Goal: Use online tool/utility: Utilize a website feature to perform a specific function

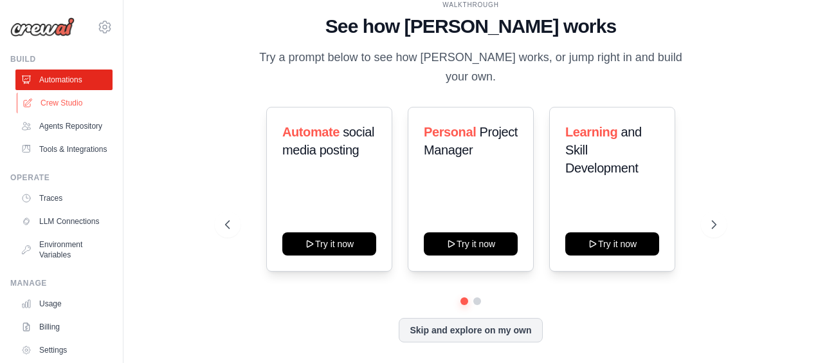
click at [56, 103] on link "Crew Studio" at bounding box center [65, 103] width 97 height 21
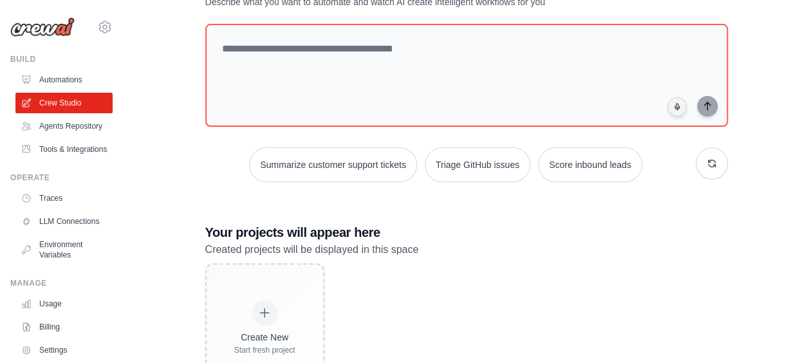
scroll to position [100, 0]
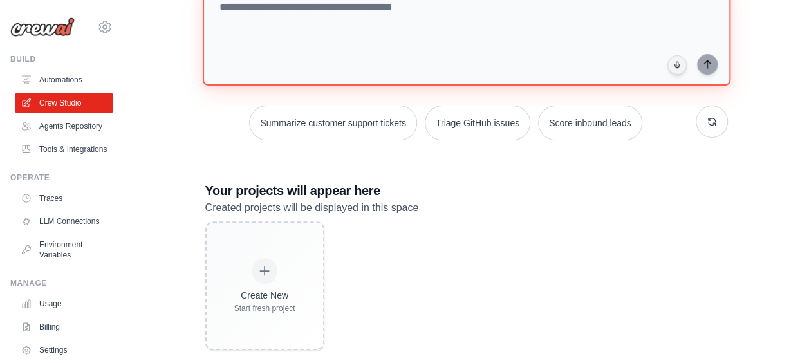
click at [439, 35] on textarea at bounding box center [466, 33] width 528 height 104
paste textarea "**********"
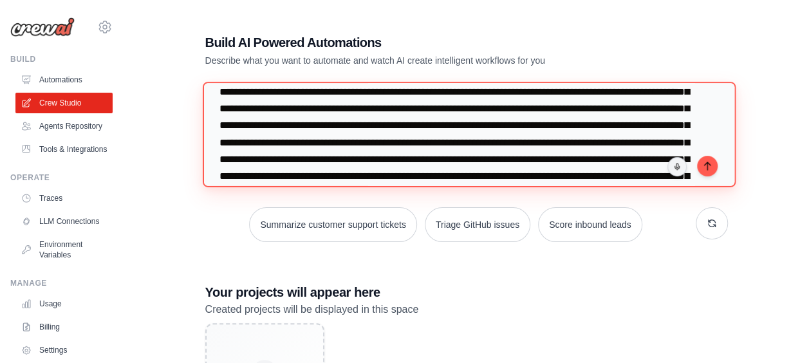
scroll to position [14, 0]
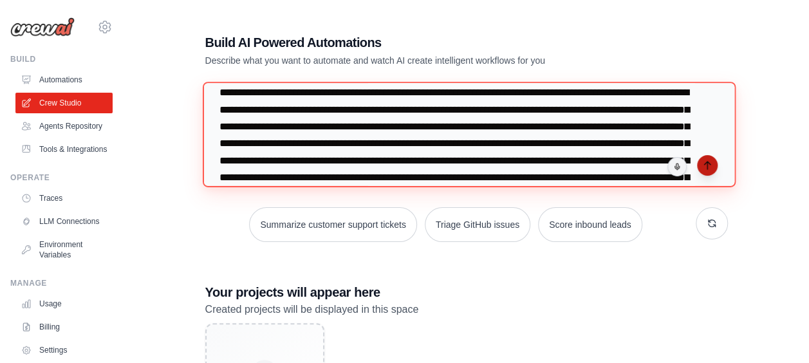
type textarea "**********"
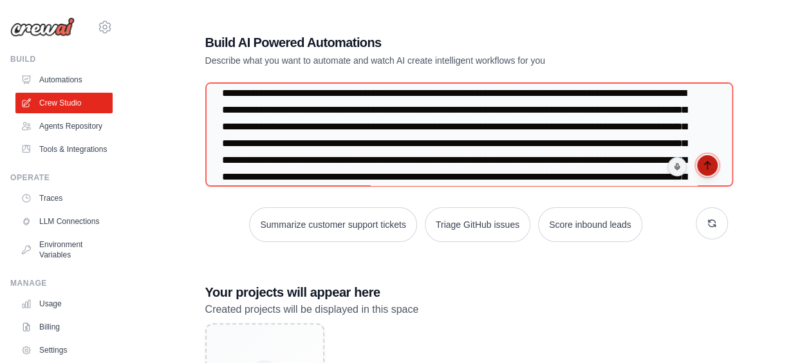
click at [701, 162] on button "submit" at bounding box center [707, 165] width 21 height 21
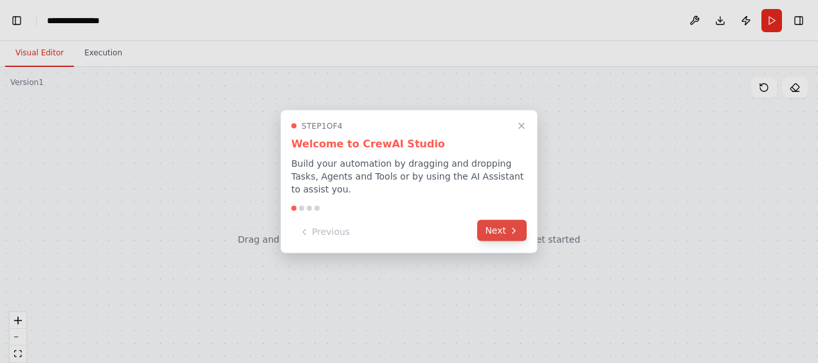
click at [488, 220] on button "Next" at bounding box center [502, 230] width 50 height 21
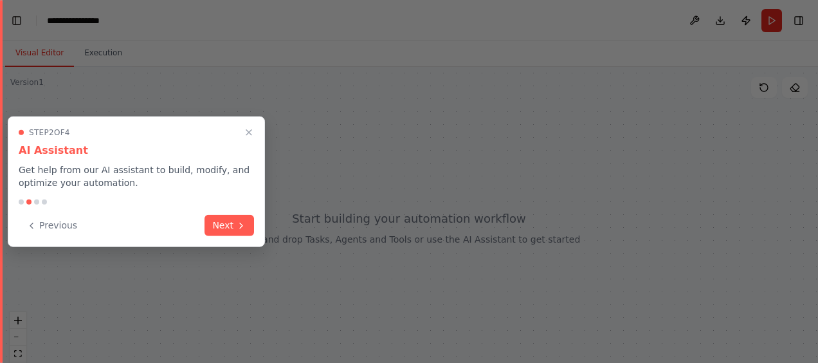
scroll to position [51, 0]
click at [225, 227] on button "Next" at bounding box center [230, 224] width 50 height 21
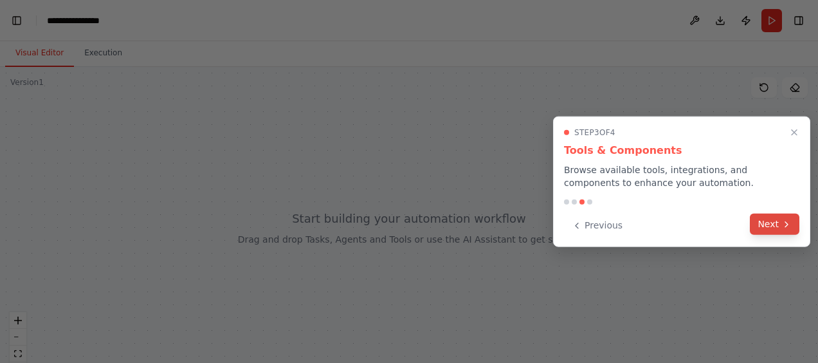
click at [784, 226] on icon at bounding box center [787, 224] width 10 height 10
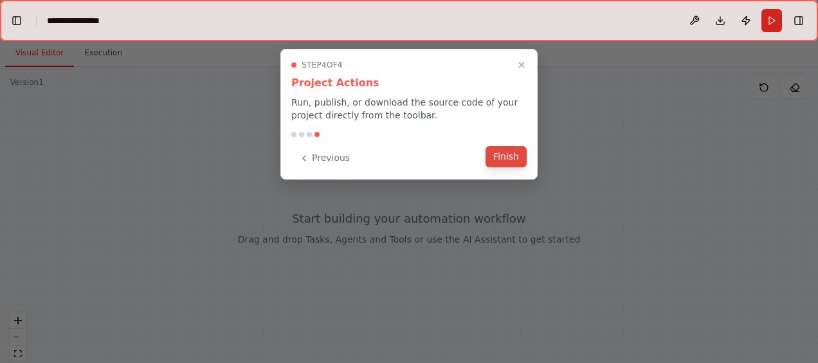
click at [518, 160] on button "Finish" at bounding box center [506, 156] width 41 height 21
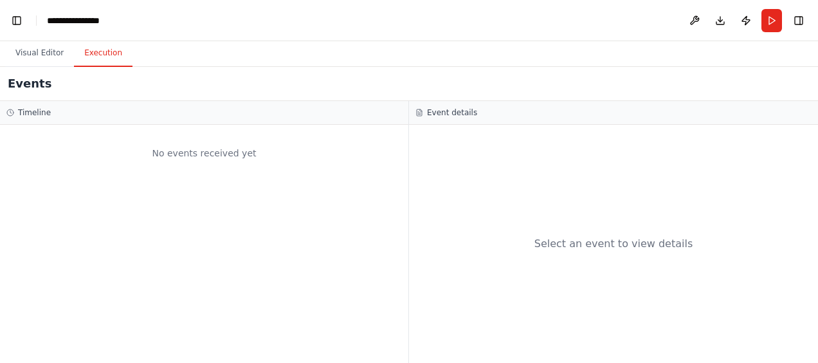
click at [109, 49] on button "Execution" at bounding box center [103, 53] width 59 height 27
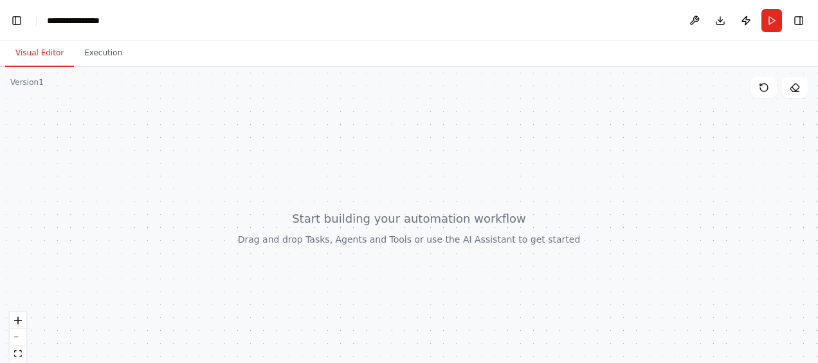
click at [40, 48] on button "Visual Editor" at bounding box center [39, 53] width 69 height 27
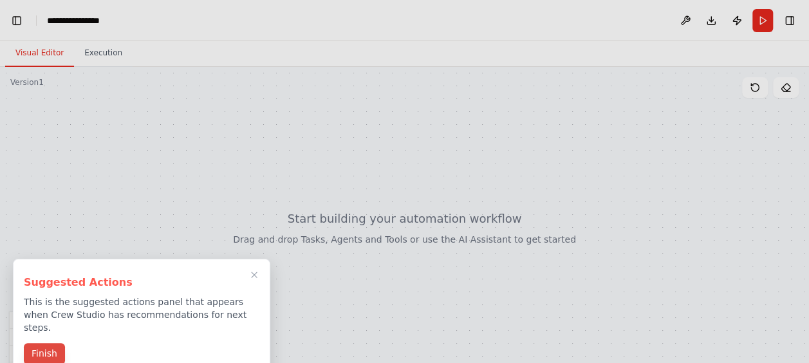
click at [54, 343] on button "Finish" at bounding box center [44, 353] width 41 height 21
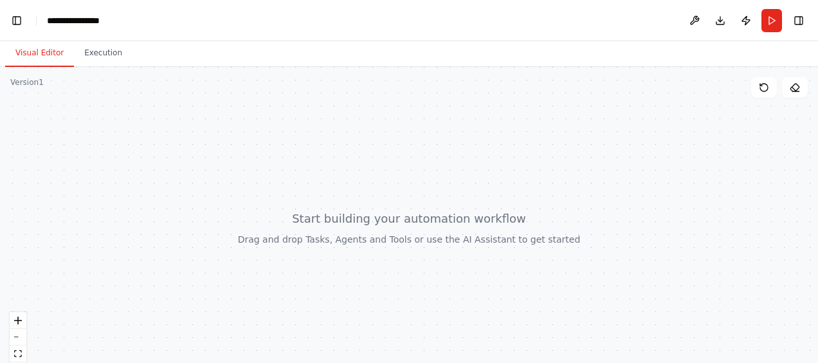
drag, startPoint x: 68, startPoint y: 324, endPoint x: 178, endPoint y: 228, distance: 146.3
click at [178, 228] on div at bounding box center [409, 228] width 818 height 322
drag, startPoint x: 178, startPoint y: 228, endPoint x: 237, endPoint y: 293, distance: 87.5
click at [237, 293] on div at bounding box center [409, 228] width 818 height 322
